Goal: Obtain resource: Obtain resource

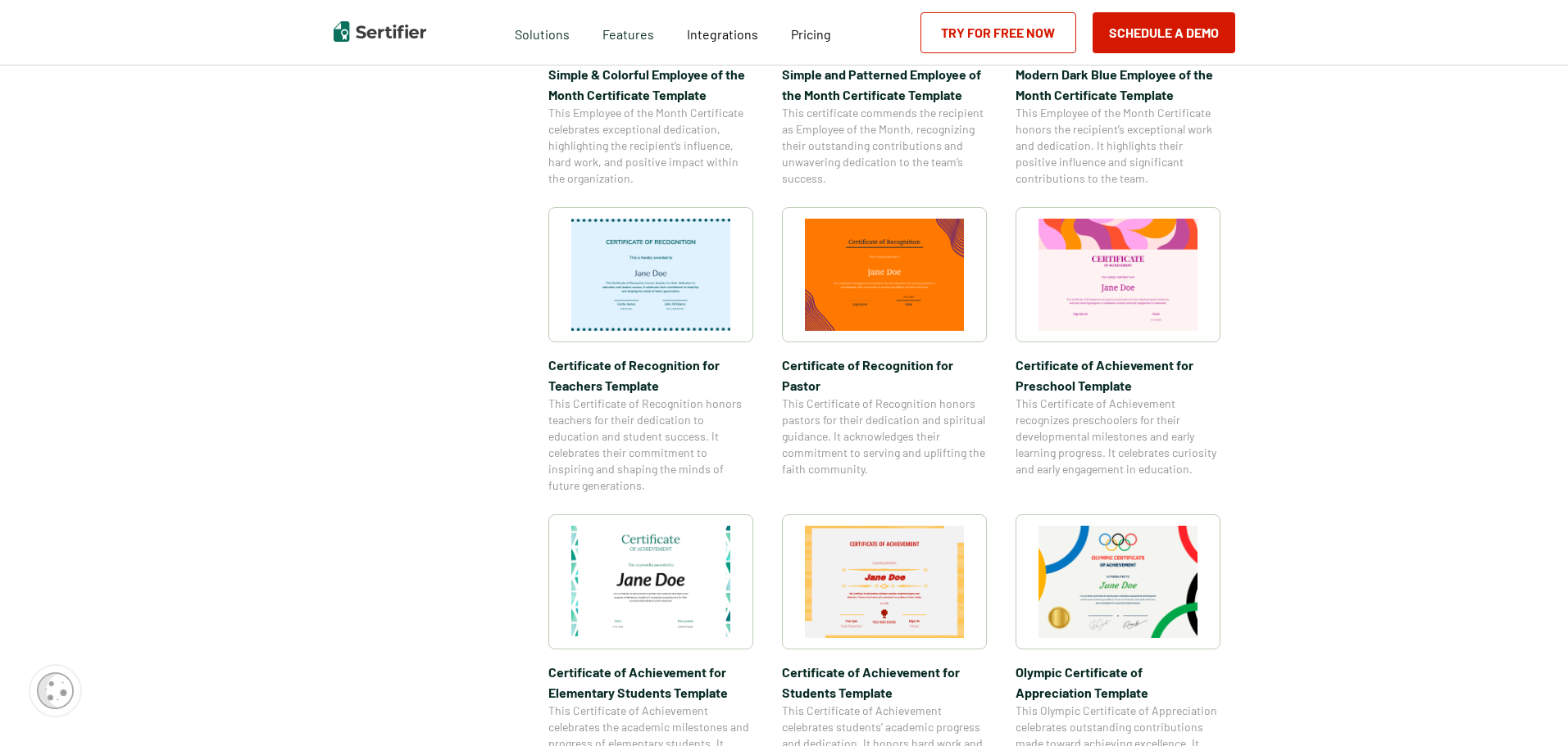
scroll to position [901, 0]
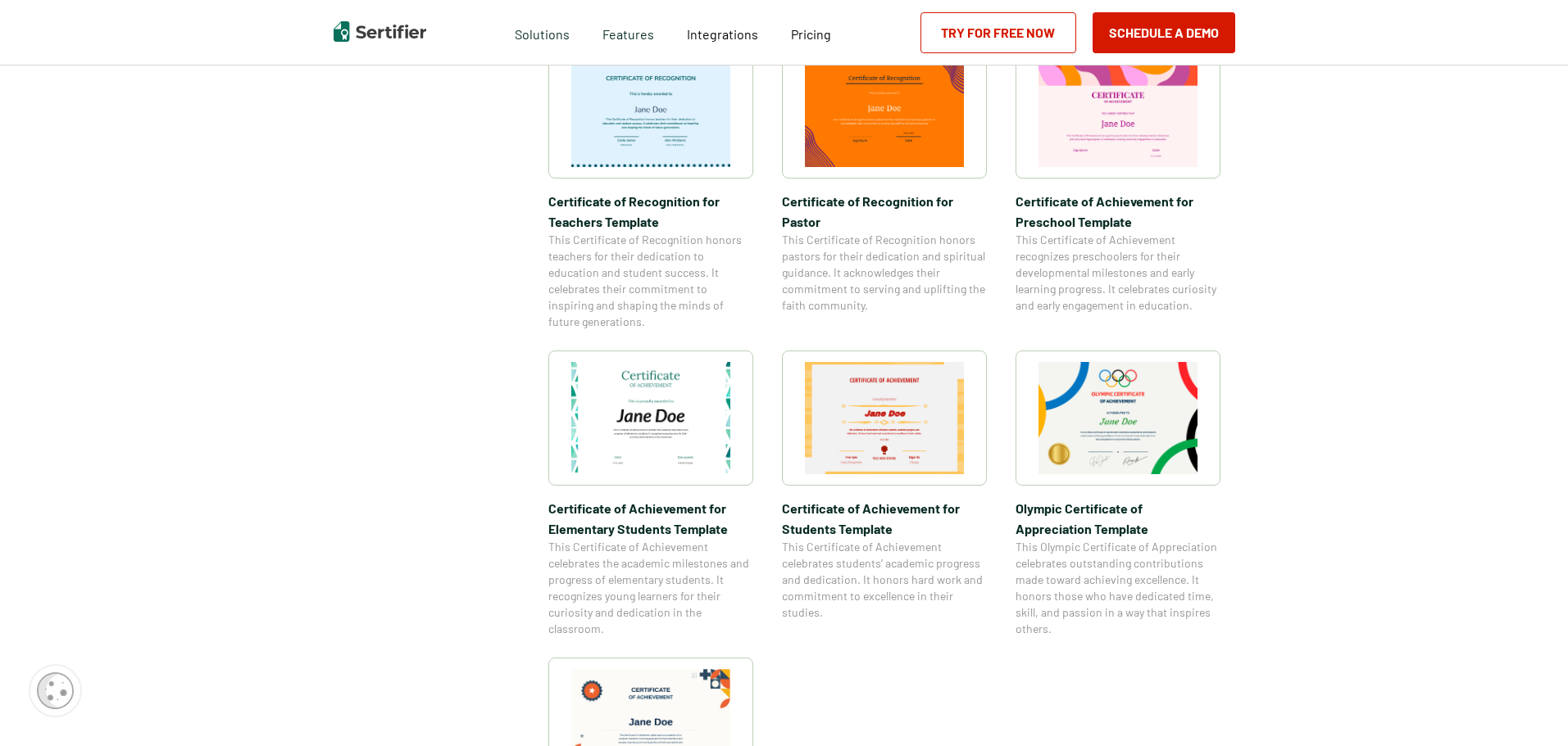
click at [864, 440] on img at bounding box center [885, 419] width 159 height 112
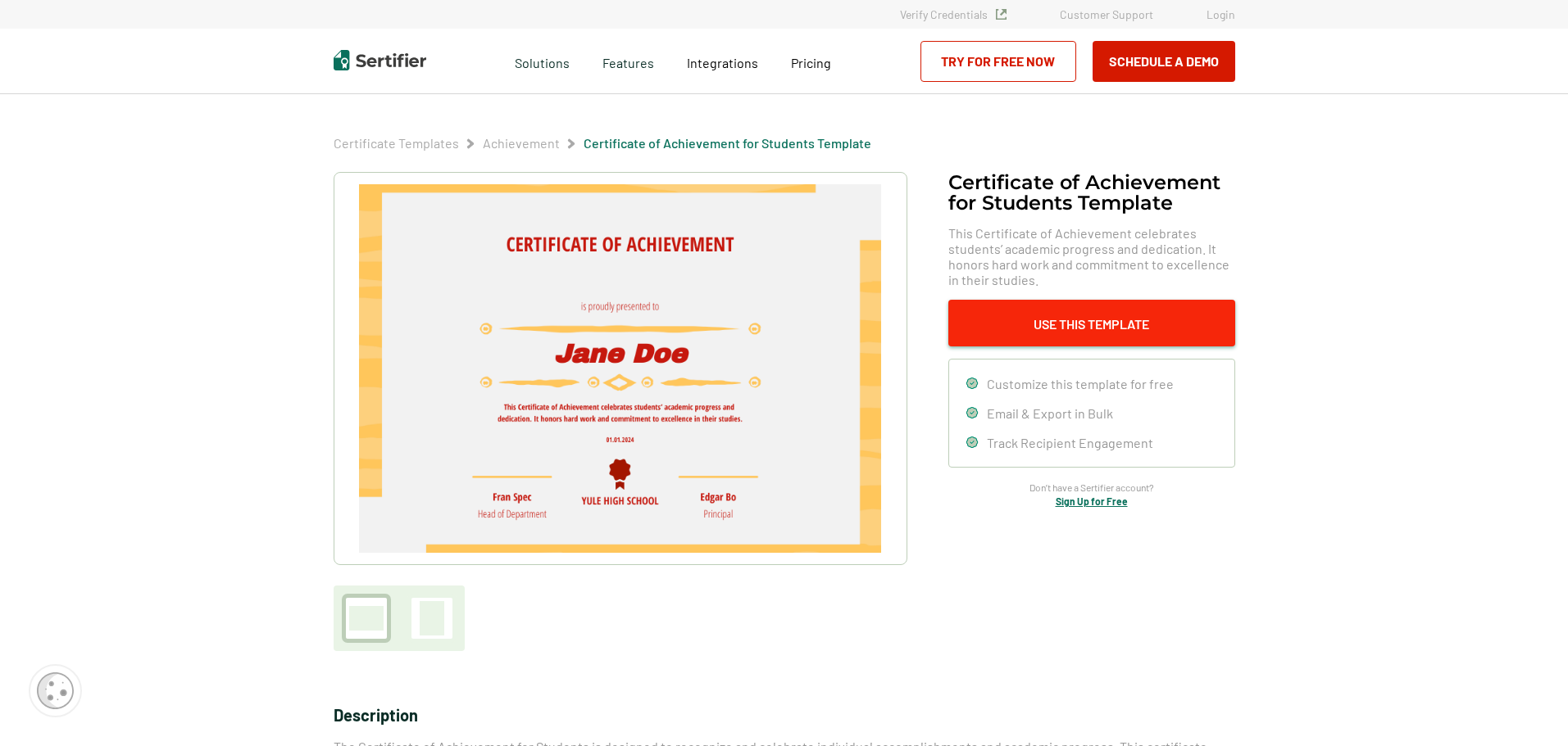
click at [1085, 321] on button "Use This Template" at bounding box center [1091, 323] width 287 height 47
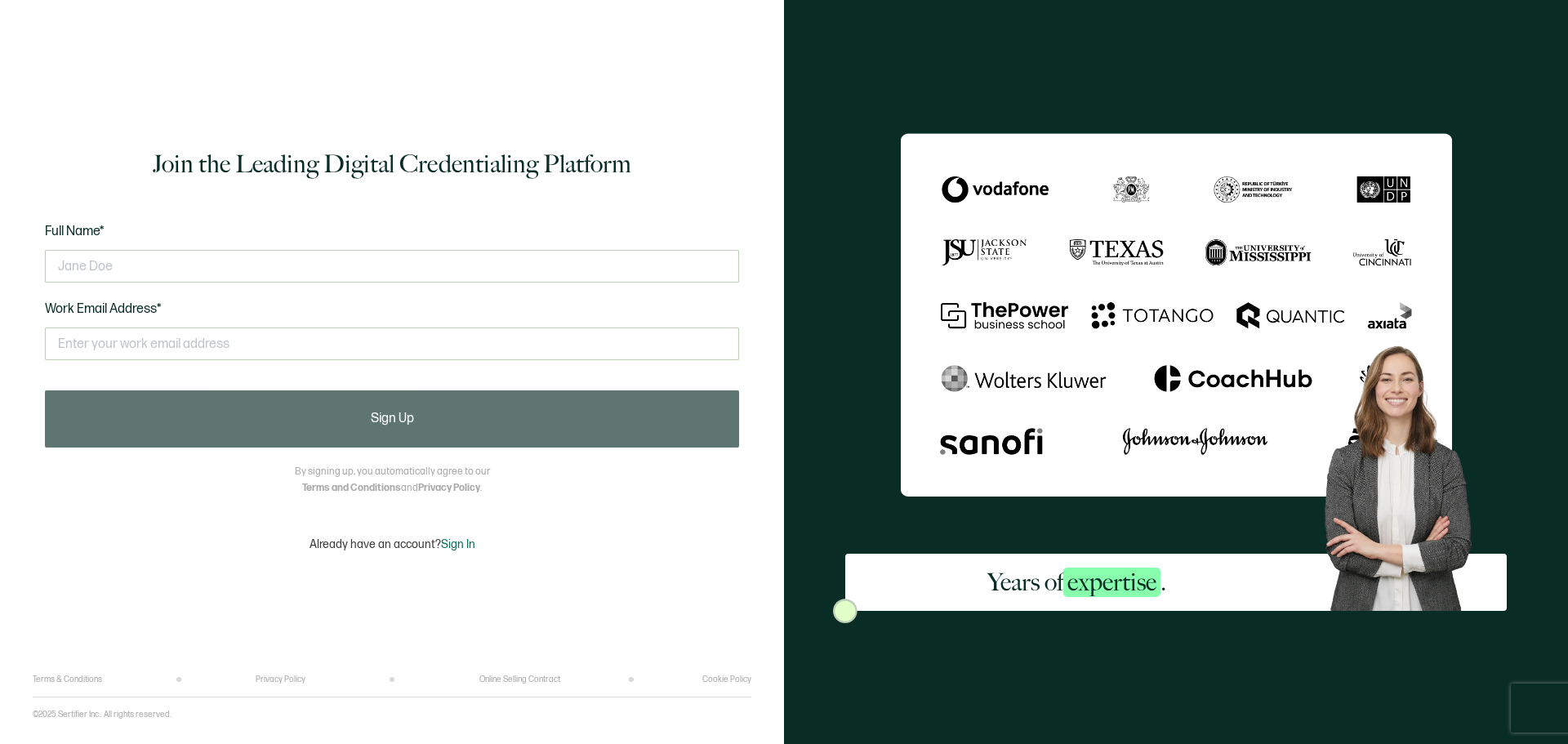
click at [455, 538] on span "Sign In" at bounding box center [457, 544] width 34 height 14
